Goal: Task Accomplishment & Management: Manage account settings

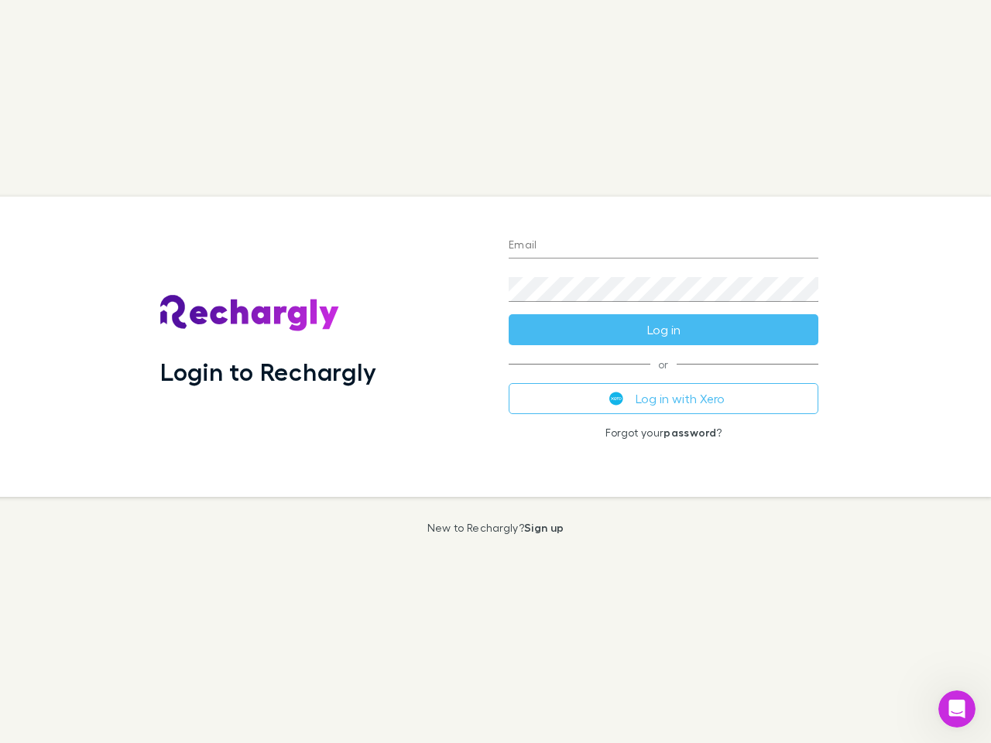
click at [496, 372] on div "Login to Rechargly" at bounding box center [322, 347] width 348 height 300
click at [664, 246] on input "Email" at bounding box center [664, 246] width 310 height 25
click at [664, 330] on button "Log in" at bounding box center [664, 329] width 310 height 31
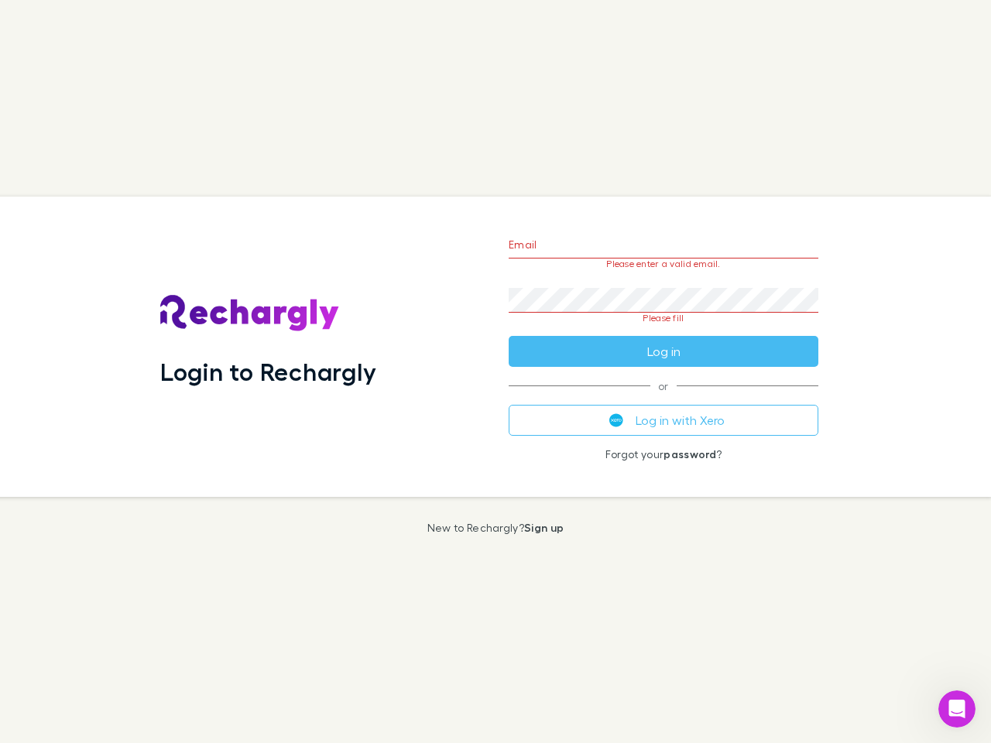
click at [664, 399] on div "Email Please enter a valid email. Password Please fill Log in or Log in with Xe…" at bounding box center [663, 347] width 335 height 300
click at [957, 709] on icon "Open Intercom Messenger" at bounding box center [958, 710] width 26 height 26
